Goal: Task Accomplishment & Management: Complete application form

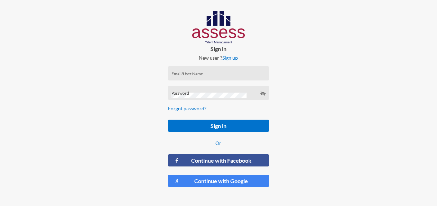
scroll to position [9, 0]
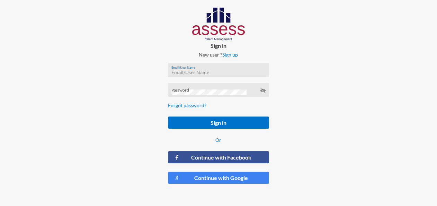
click at [208, 71] on input "Email/User Name" at bounding box center [218, 73] width 94 height 6
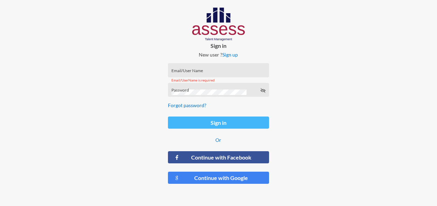
click at [215, 125] on button "Sign in" at bounding box center [218, 122] width 101 height 12
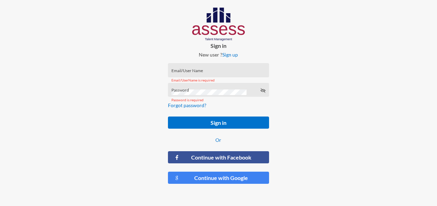
click at [196, 71] on input "Email/User Name" at bounding box center [218, 73] width 94 height 6
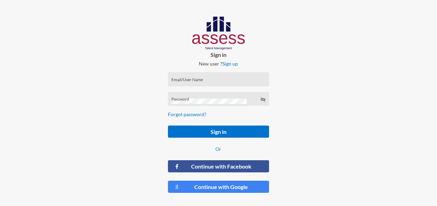
click at [239, 78] on div "Email/User Name" at bounding box center [218, 80] width 94 height 10
click at [207, 85] on div "Email/User Name" at bounding box center [218, 80] width 94 height 10
click at [205, 80] on input "Email/User Name" at bounding box center [218, 82] width 94 height 6
type input "[EMAIL_ADDRESS][DOMAIN_NAME]"
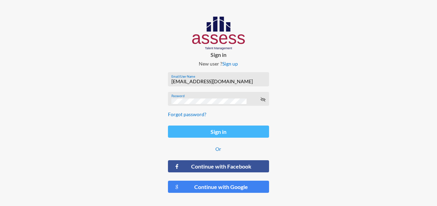
click at [205, 133] on button "Sign in" at bounding box center [218, 131] width 101 height 12
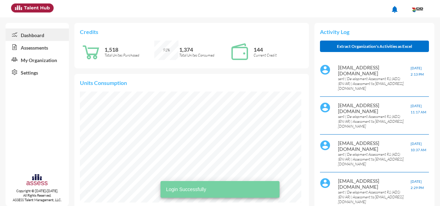
scroll to position [50, 99]
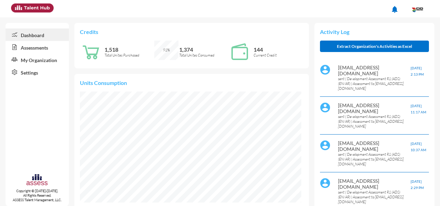
click at [32, 47] on link "Assessments" at bounding box center [37, 47] width 63 height 12
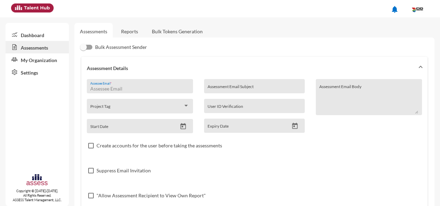
drag, startPoint x: 124, startPoint y: 83, endPoint x: 102, endPoint y: 87, distance: 22.5
click at [102, 87] on input "Assessee Email *" at bounding box center [139, 89] width 99 height 6
paste input "[EMAIL_ADDRESS][DOMAIN_NAME]"
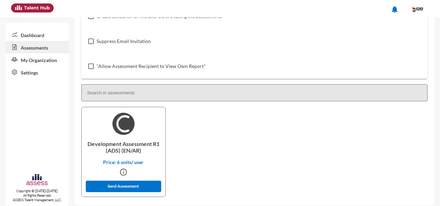
scroll to position [134, 0]
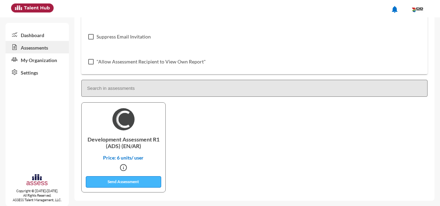
type input "[EMAIL_ADDRESS][DOMAIN_NAME]"
click at [123, 182] on button "Send Assessment" at bounding box center [123, 181] width 75 height 11
